Goal: Task Accomplishment & Management: Use online tool/utility

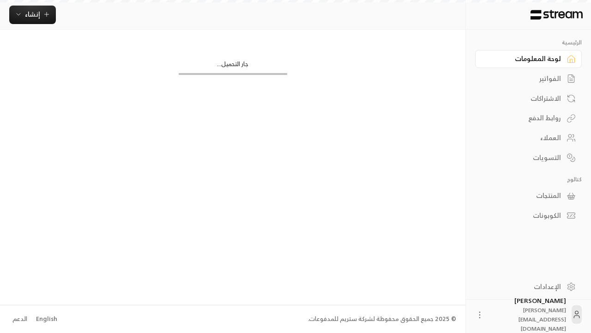
click at [45, 318] on div "English" at bounding box center [46, 318] width 21 height 9
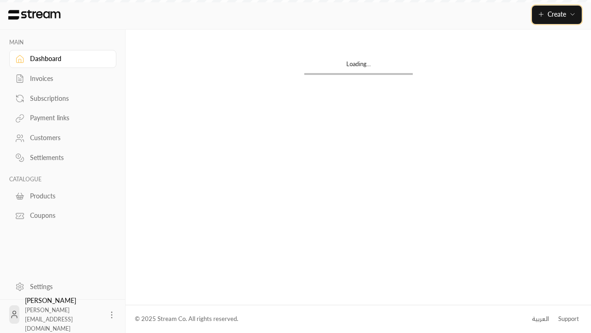
click at [557, 14] on span "Create" at bounding box center [557, 14] width 18 height 8
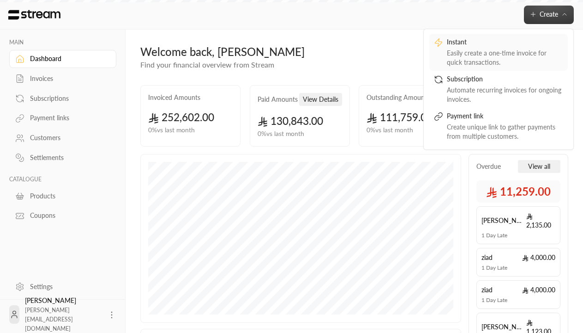
click at [499, 52] on div "Easily create a one-time invoice for quick transactions." at bounding box center [505, 58] width 116 height 18
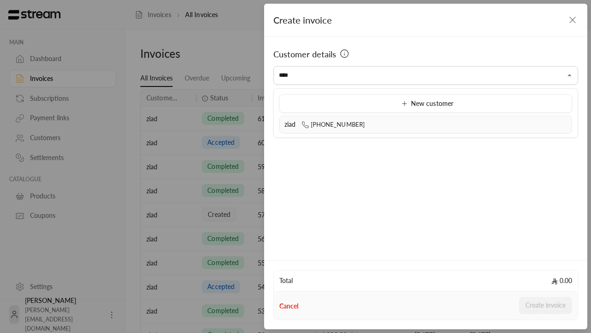
click at [426, 124] on div "ziad [PHONE_NUMBER]" at bounding box center [426, 125] width 283 height 10
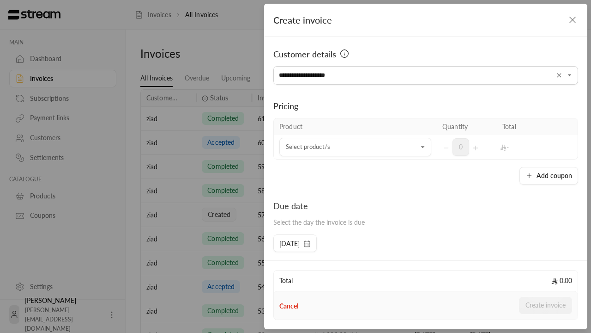
type input "**********"
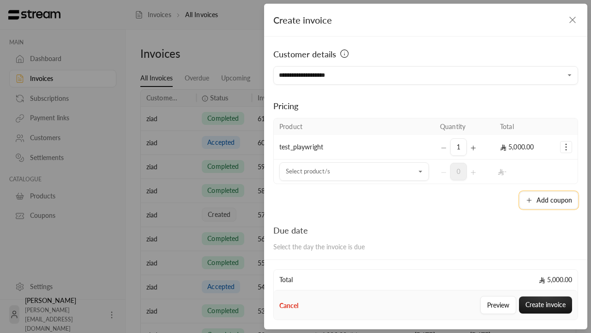
click at [547, 200] on button "Add coupon" at bounding box center [549, 200] width 59 height 18
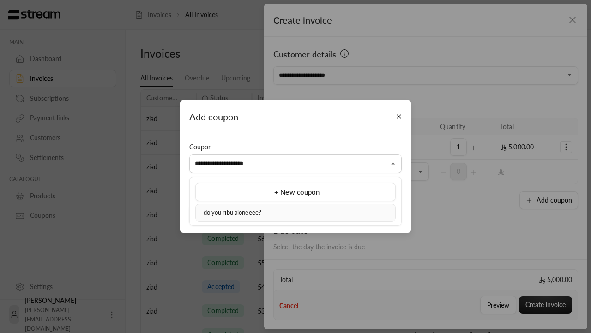
click at [296, 212] on div "do you ribu aloneeee?" at bounding box center [295, 212] width 190 height 9
type input "**********"
click at [350, 214] on button "Apply" at bounding box center [350, 214] width 104 height 18
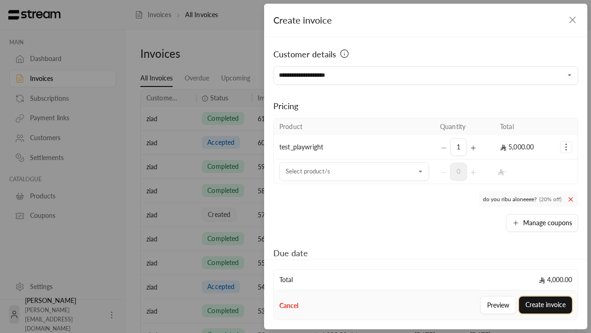
click at [546, 304] on button "Create invoice" at bounding box center [545, 304] width 53 height 17
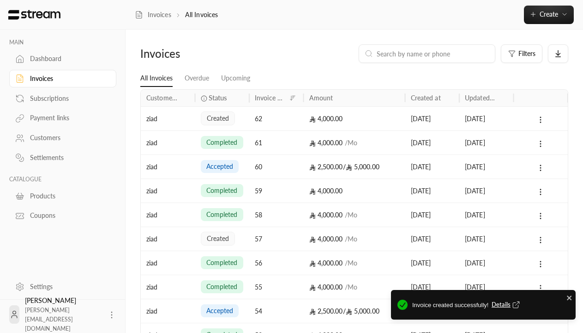
click at [507, 304] on span "Details" at bounding box center [507, 304] width 30 height 9
